Goal: Task Accomplishment & Management: Manage account settings

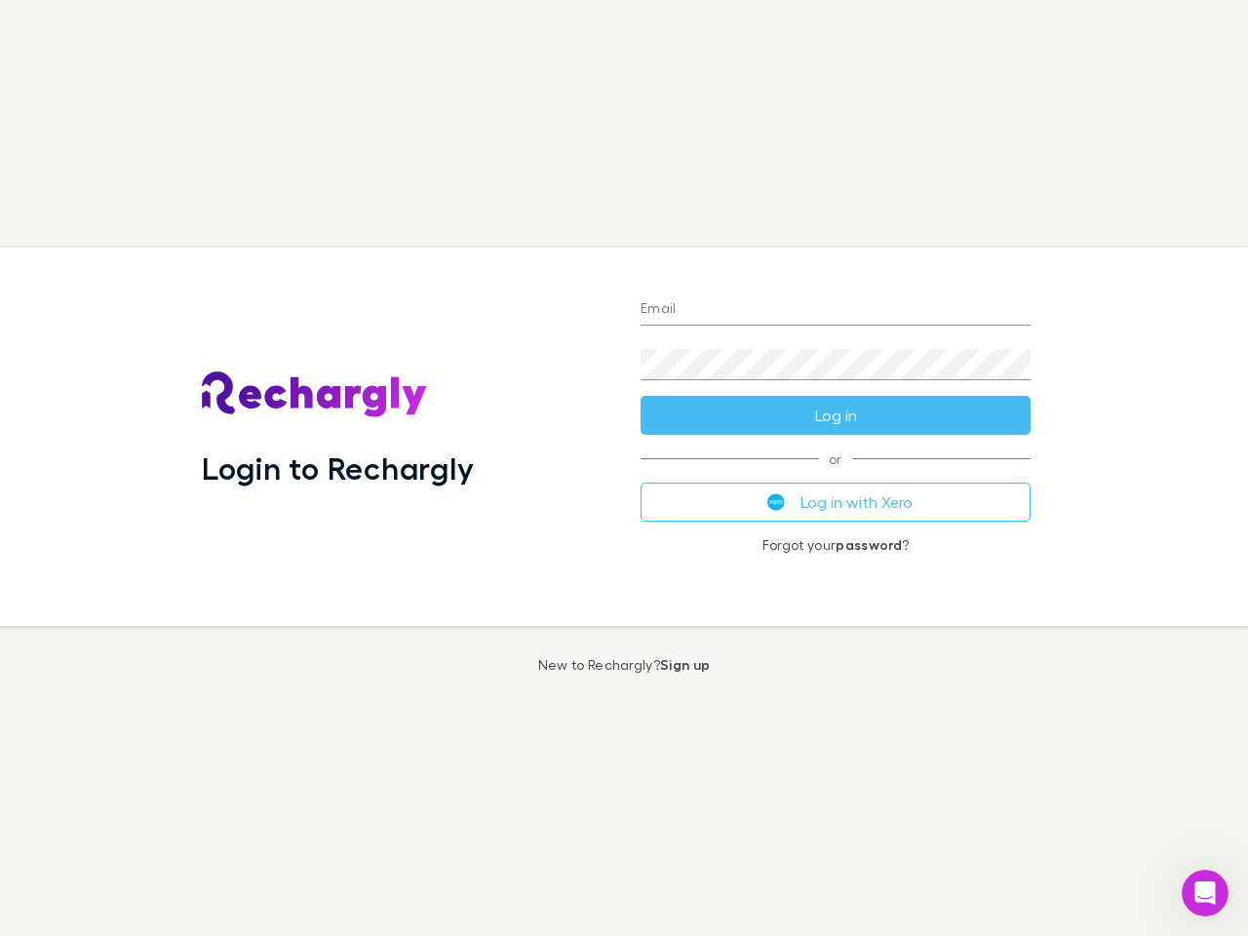
click at [624, 468] on div "Login to Rechargly" at bounding box center [405, 437] width 439 height 378
click at [836, 310] on input "Email" at bounding box center [836, 310] width 390 height 31
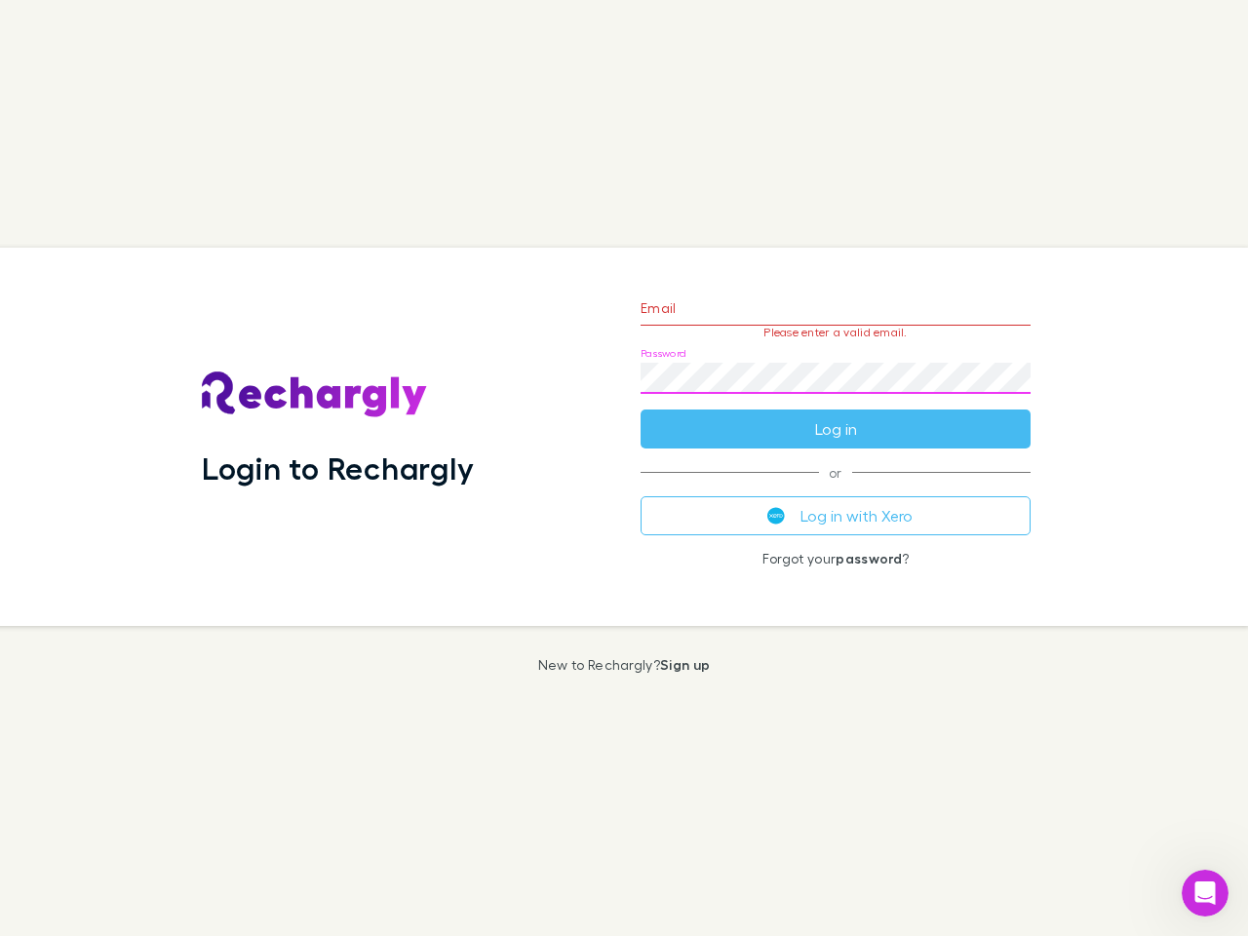
click at [836, 415] on form "Email Please enter a valid email. Password Log in" at bounding box center [836, 364] width 390 height 170
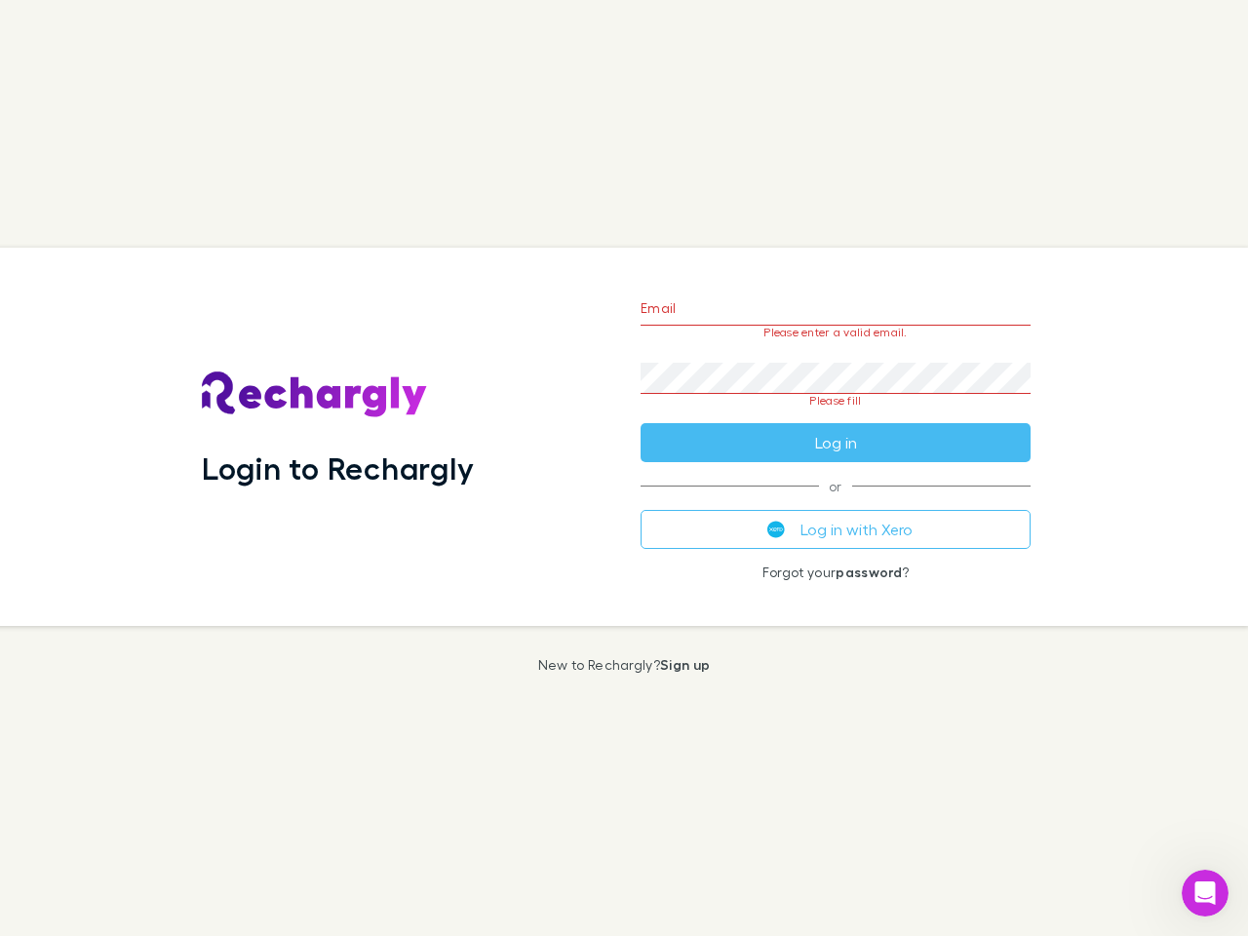
click at [836, 502] on div "Email Please enter a valid email. Password Please fill Log in or Log in with Xe…" at bounding box center [835, 437] width 421 height 378
click at [1205, 893] on icon "Open Intercom Messenger" at bounding box center [1206, 894] width 32 height 32
